Goal: Information Seeking & Learning: Learn about a topic

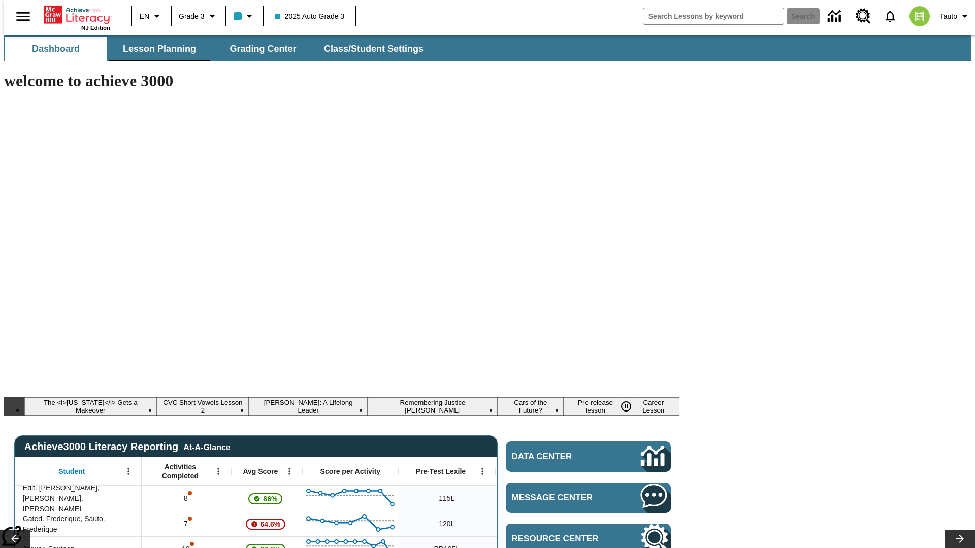
click at [155, 49] on span "Lesson Planning" at bounding box center [159, 49] width 73 height 12
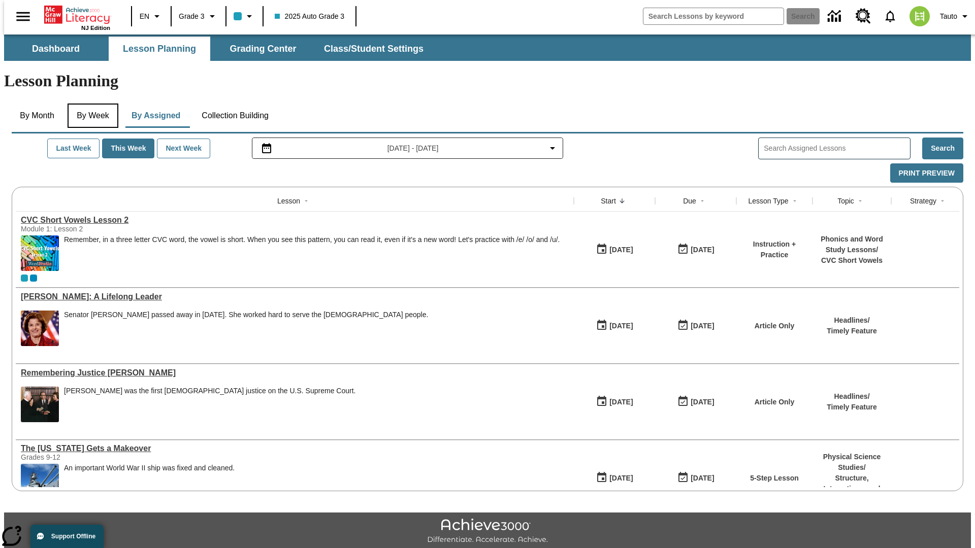
click at [91, 104] on button "By Week" at bounding box center [93, 116] width 51 height 24
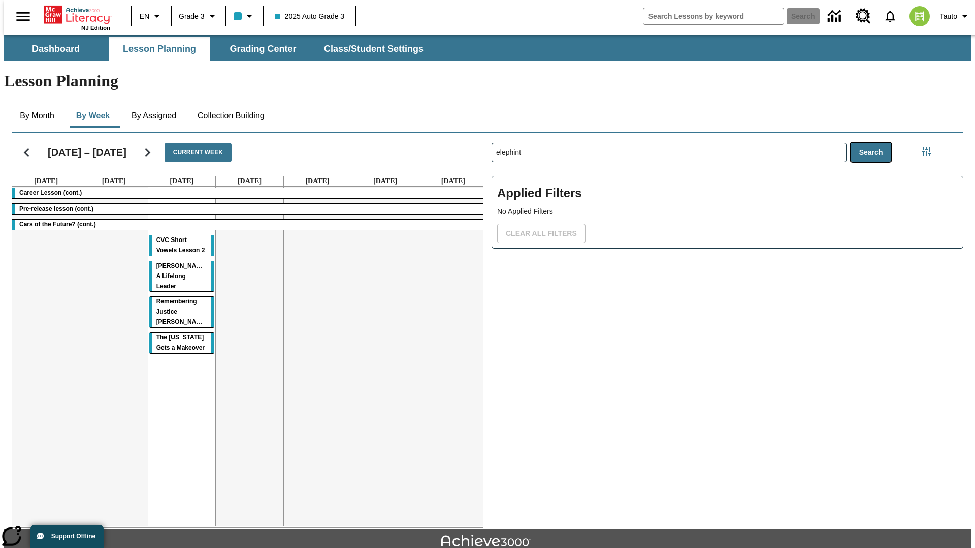
click at [873, 143] on button "Search" at bounding box center [871, 153] width 41 height 20
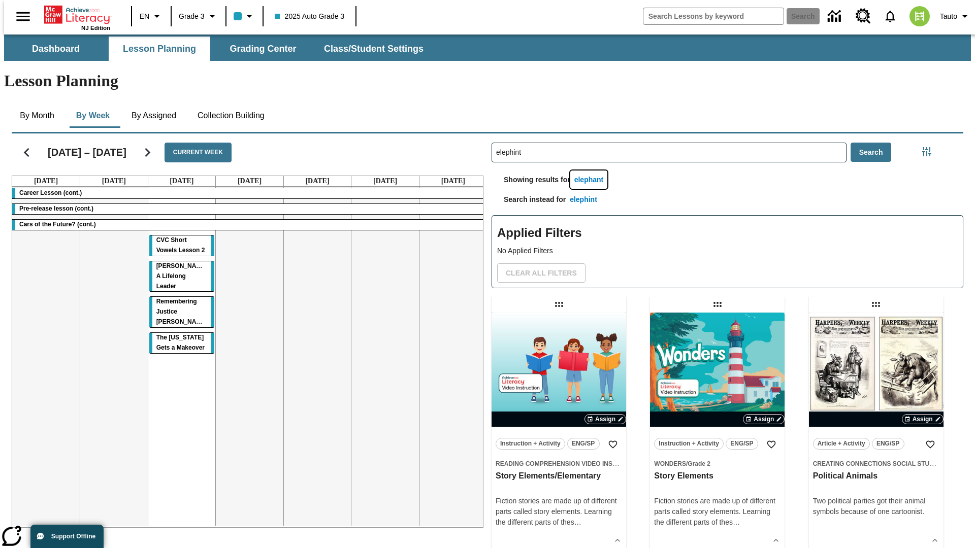
click at [591, 171] on button "elephant" at bounding box center [589, 180] width 38 height 19
type input "elephant"
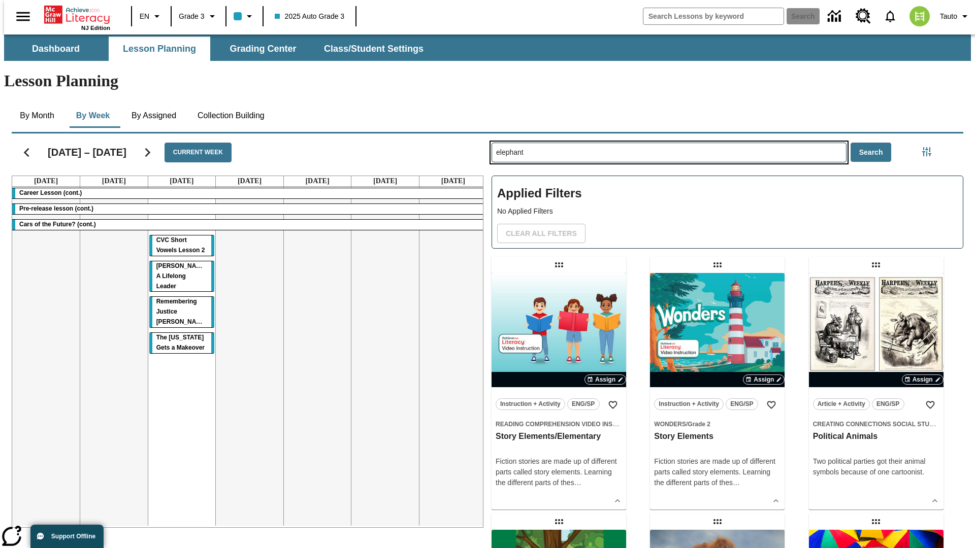
type input "elephint"
